Goal: Task Accomplishment & Management: Manage account settings

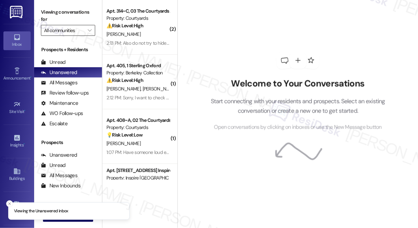
click at [70, 29] on input "All communities" at bounding box center [64, 30] width 40 height 11
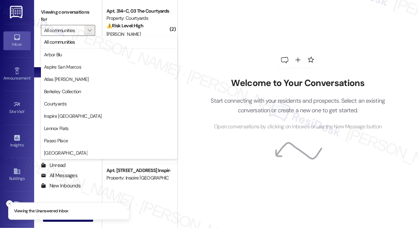
click at [244, 30] on div "Welcome to Your Conversations Start connecting with your residents and prospect…" at bounding box center [297, 91] width 205 height 182
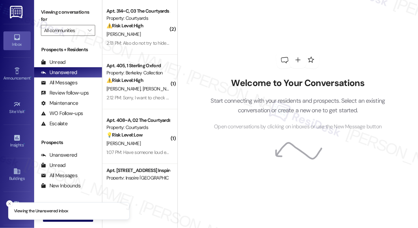
scroll to position [95, 0]
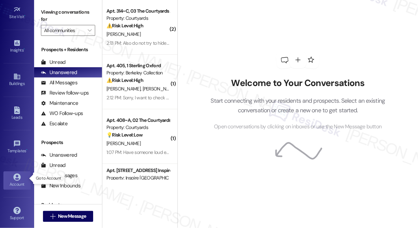
click at [25, 176] on link "Account" at bounding box center [16, 180] width 27 height 18
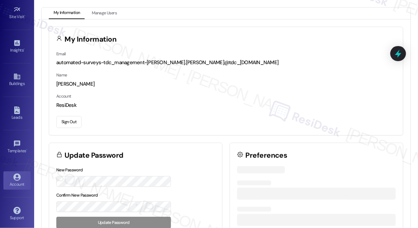
click at [58, 123] on button "Sign Out" at bounding box center [68, 122] width 25 height 12
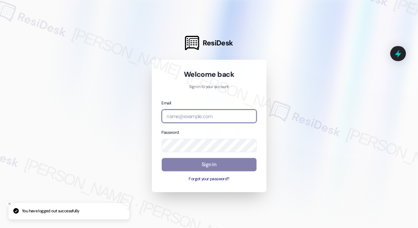
click at [197, 114] on input "email" at bounding box center [209, 115] width 95 height 13
click at [0, 227] on com-1password-button at bounding box center [0, 228] width 0 height 0
type input "[EMAIL_ADDRESS][PERSON_NAME][PERSON_NAME][DOMAIN_NAME]"
